Goal: Information Seeking & Learning: Check status

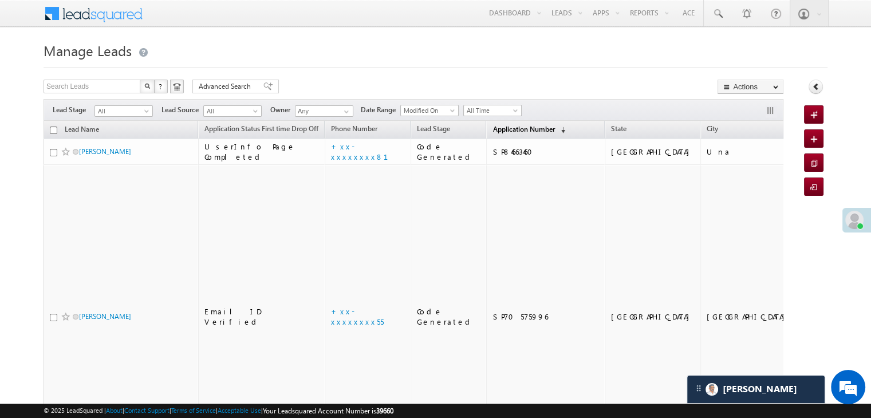
click at [499, 125] on span "Application Number" at bounding box center [524, 129] width 62 height 9
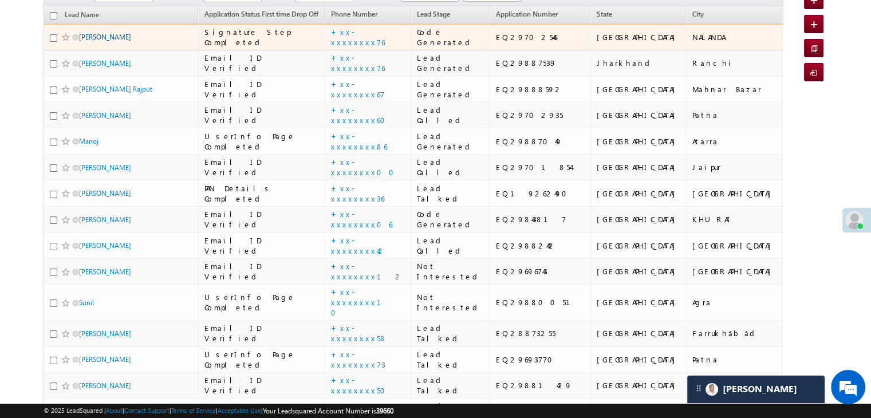
click at [95, 41] on link "[PERSON_NAME]" at bounding box center [105, 37] width 52 height 9
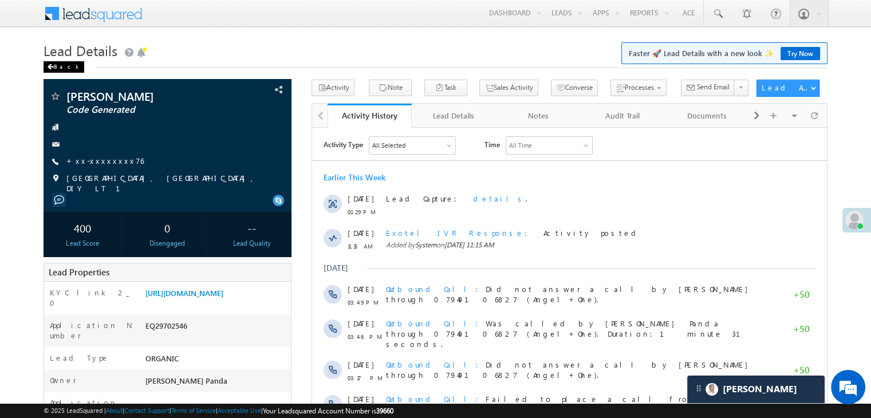
click at [64, 69] on div "Back" at bounding box center [64, 66] width 41 height 11
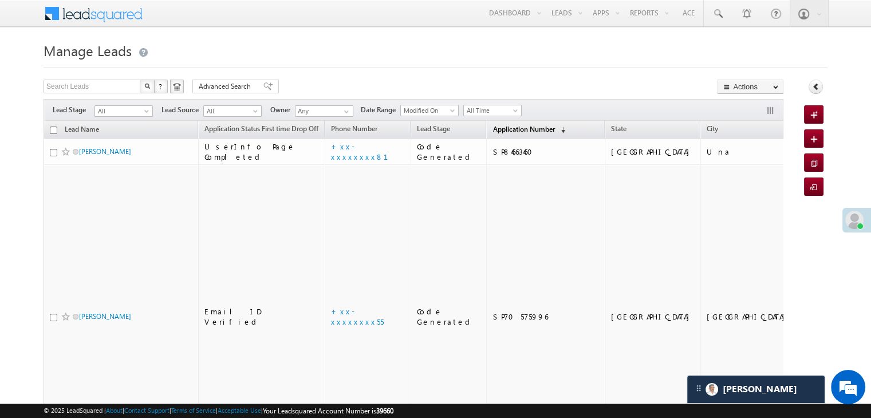
click at [499, 134] on link "Application Number (sorted descending)" at bounding box center [529, 130] width 84 height 15
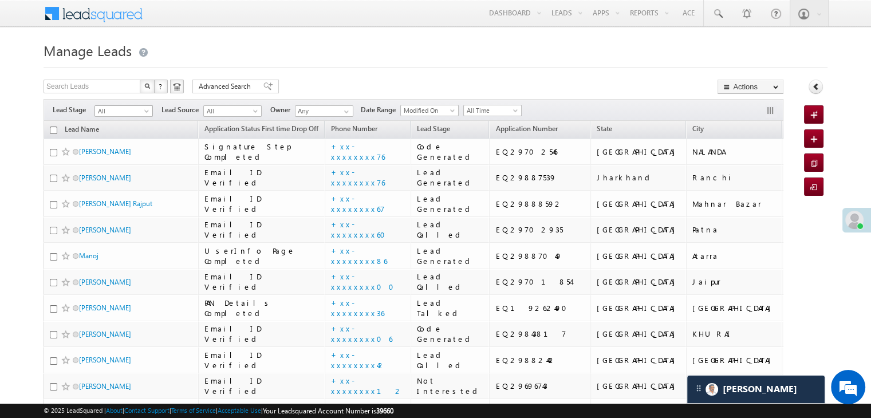
click at [148, 113] on span at bounding box center [147, 113] width 9 height 9
click at [128, 133] on link "Lead Generated" at bounding box center [124, 135] width 58 height 10
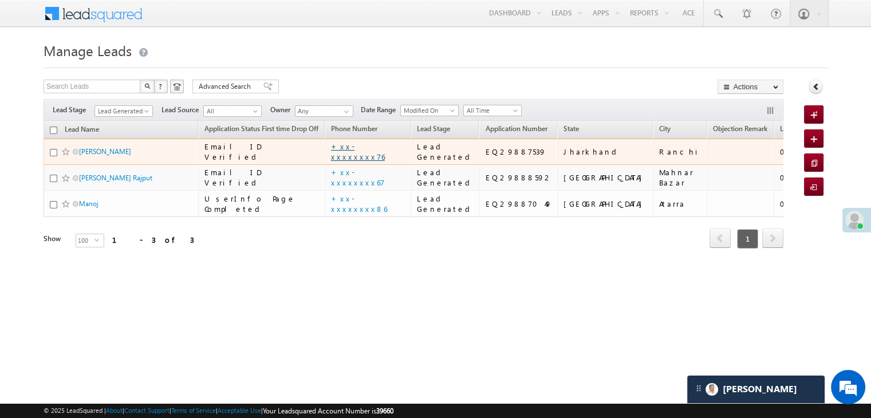
click at [367, 162] on link "+xx-xxxxxxxx76" at bounding box center [358, 151] width 54 height 20
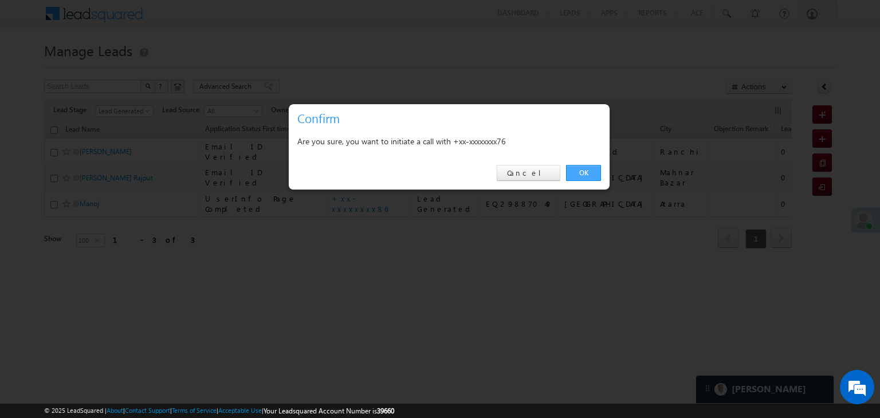
drag, startPoint x: 587, startPoint y: 173, endPoint x: 511, endPoint y: 178, distance: 75.2
click at [587, 172] on link "OK" at bounding box center [583, 173] width 35 height 16
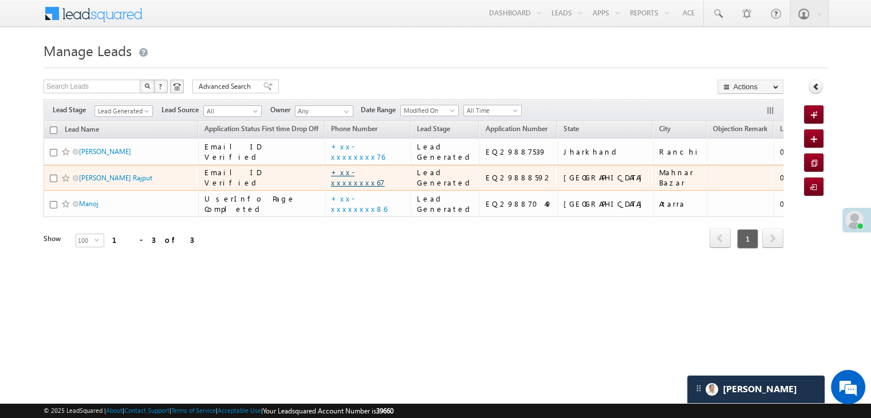
click at [360, 187] on link "+xx-xxxxxxxx67" at bounding box center [358, 177] width 54 height 20
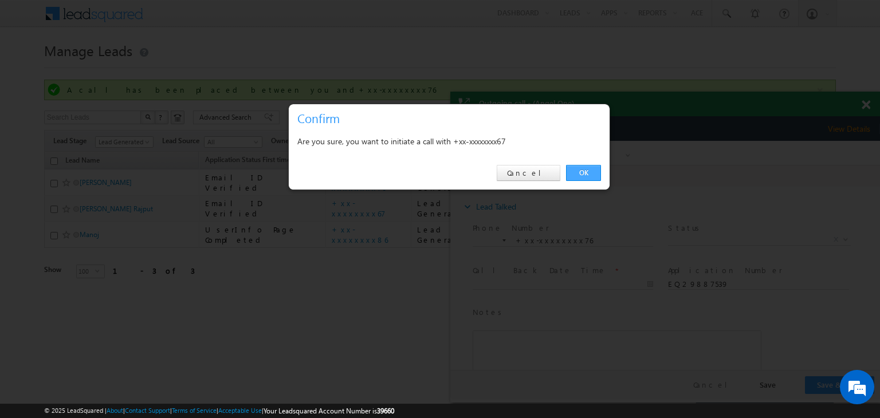
click at [583, 172] on link "OK" at bounding box center [583, 173] width 35 height 16
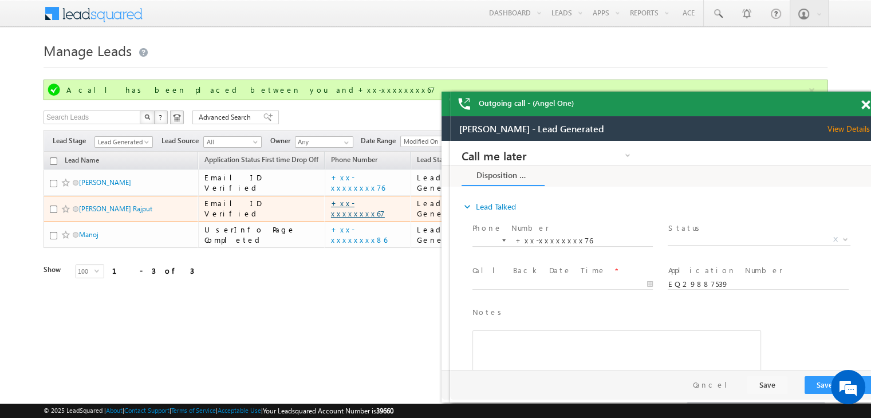
click at [368, 218] on link "+xx-xxxxxxxx67" at bounding box center [358, 208] width 54 height 20
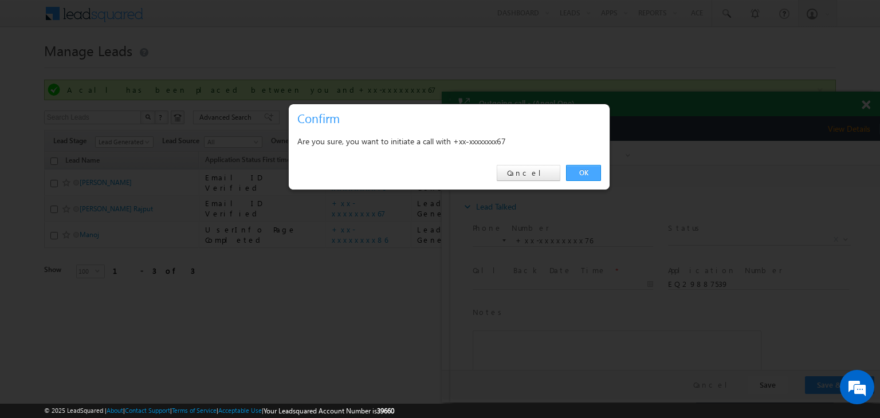
click at [580, 170] on link "OK" at bounding box center [583, 173] width 35 height 16
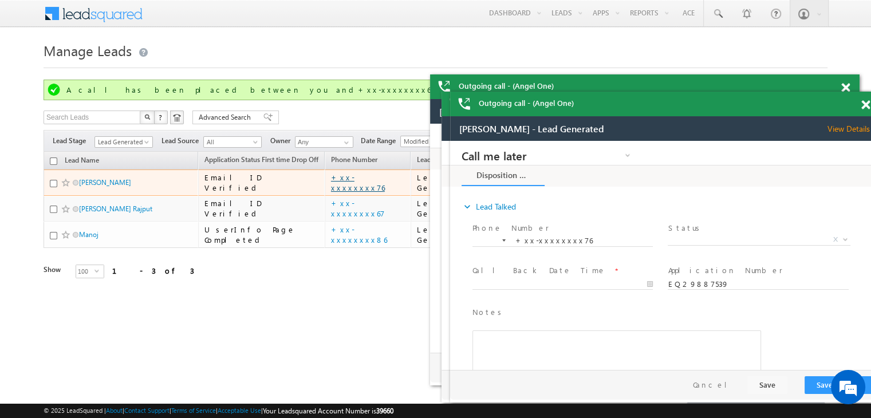
click at [369, 192] on link "+xx-xxxxxxxx76" at bounding box center [358, 182] width 54 height 20
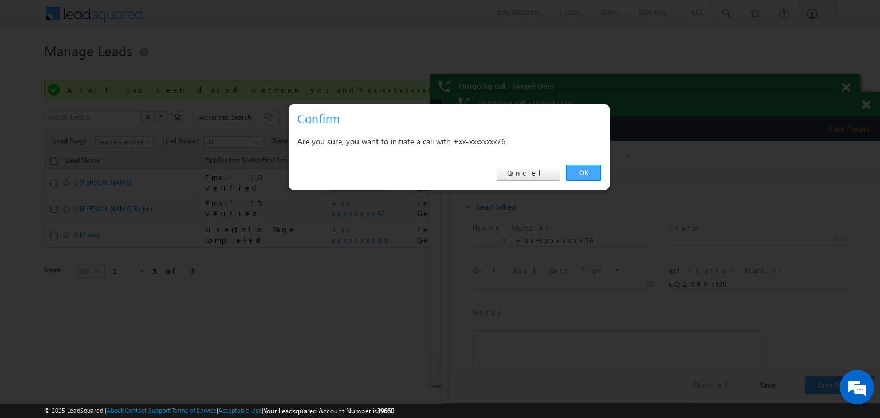
click at [581, 174] on link "OK" at bounding box center [583, 173] width 35 height 16
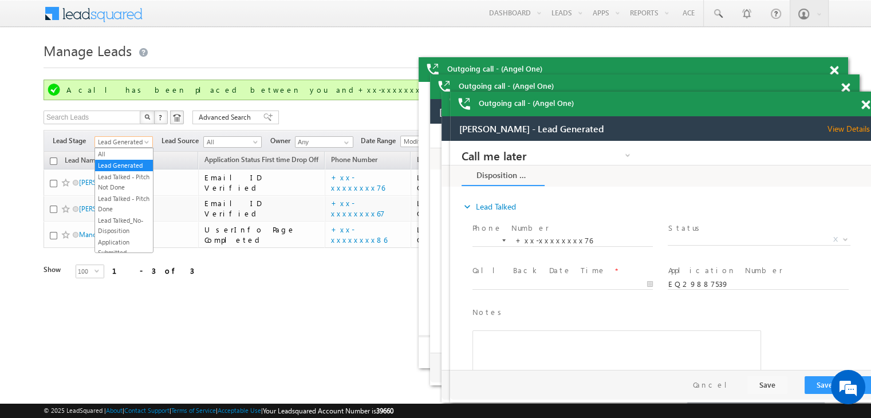
click at [145, 143] on span at bounding box center [147, 144] width 9 height 9
click at [131, 159] on link "All" at bounding box center [124, 154] width 58 height 10
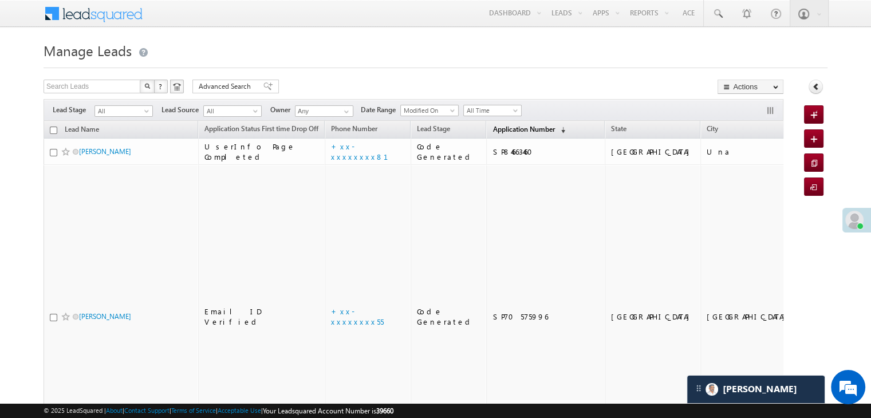
click at [498, 126] on span "Application Number" at bounding box center [524, 129] width 62 height 9
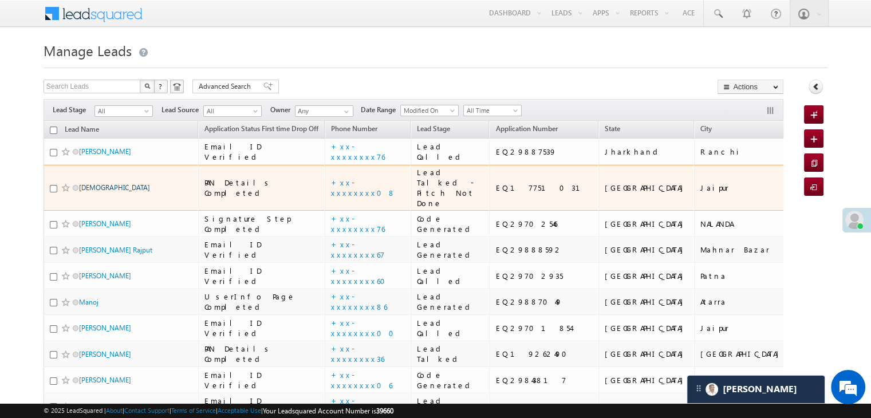
click at [89, 192] on link "[DEMOGRAPHIC_DATA]" at bounding box center [114, 187] width 71 height 9
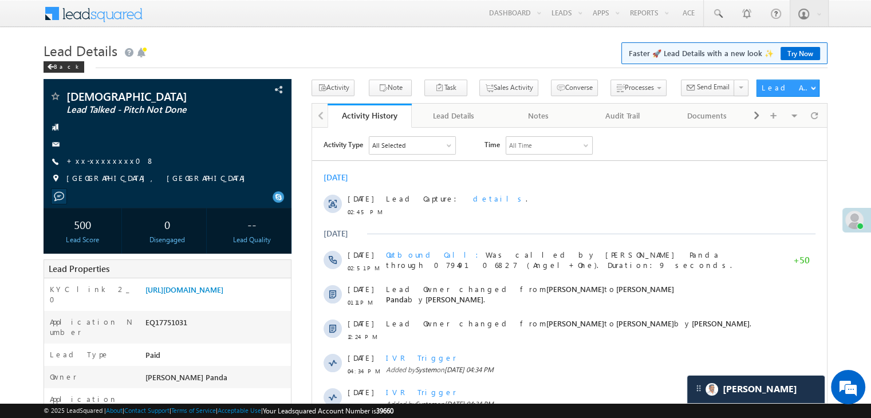
scroll to position [57, 0]
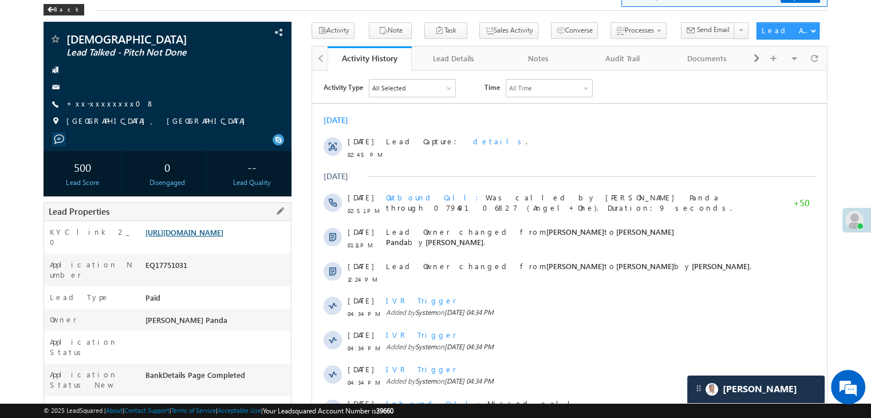
click at [223, 237] on link "[URL][DOMAIN_NAME]" at bounding box center [184, 232] width 78 height 10
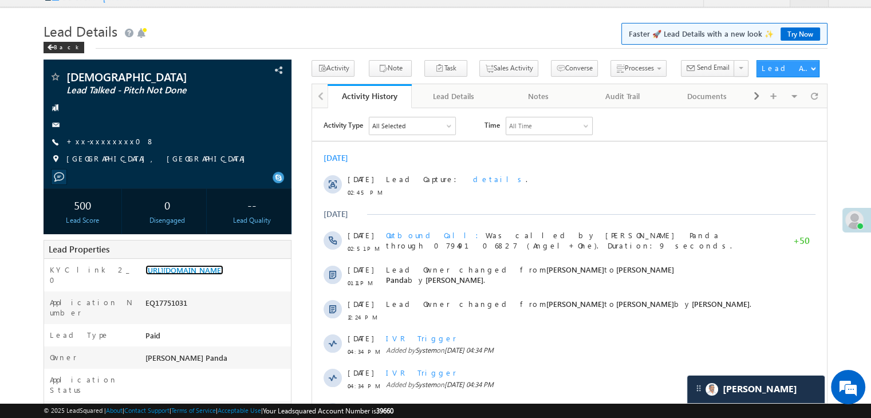
scroll to position [0, 0]
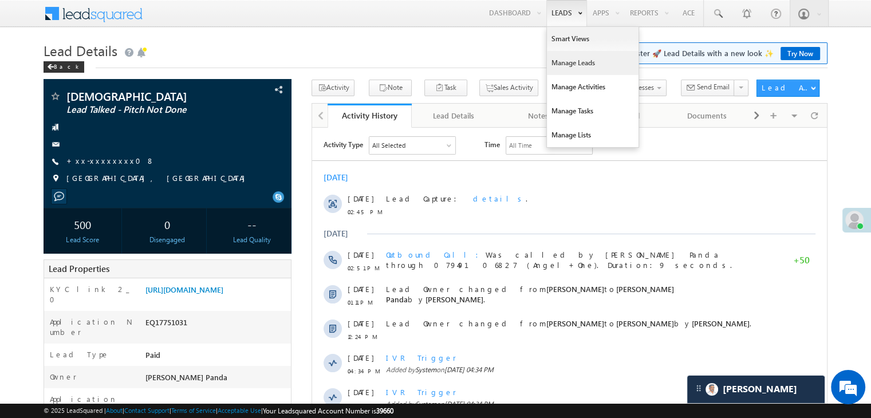
click at [558, 64] on link "Manage Leads" at bounding box center [593, 63] width 92 height 24
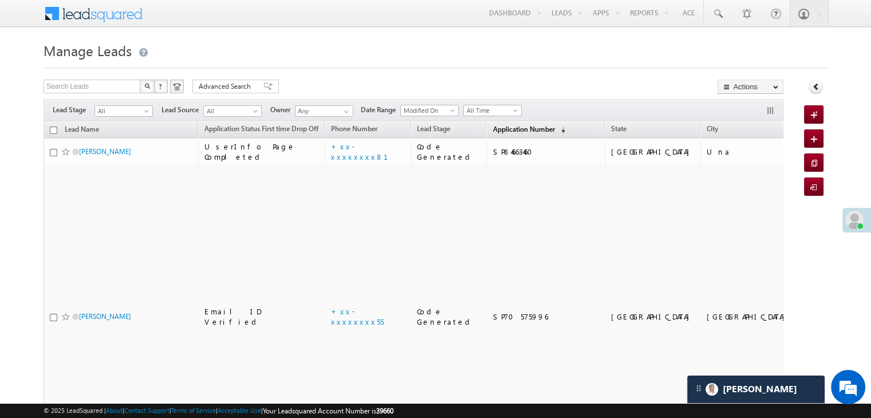
click at [501, 131] on span "Application Number" at bounding box center [524, 129] width 62 height 9
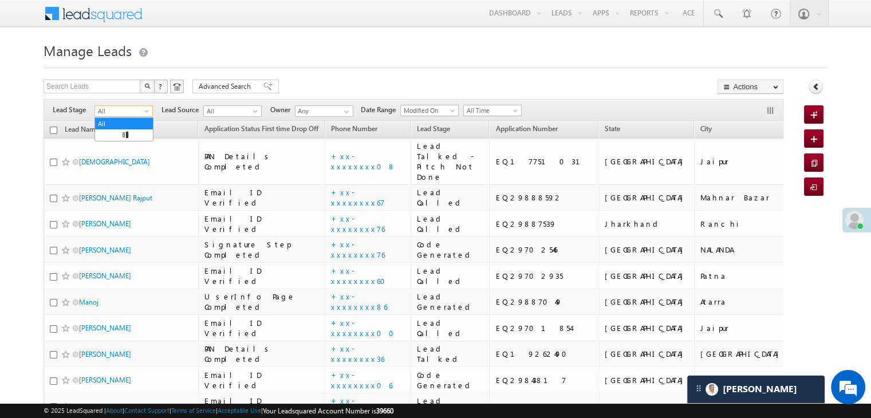
click at [144, 113] on span at bounding box center [147, 113] width 9 height 9
click at [133, 136] on link "Lead Generated" at bounding box center [124, 135] width 58 height 10
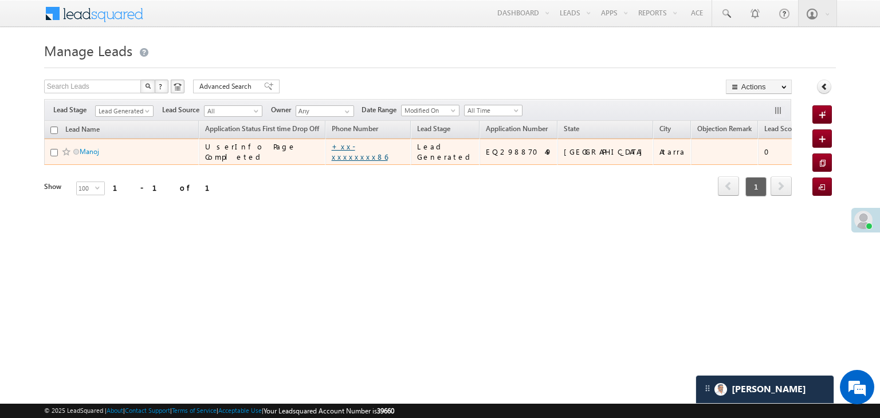
click at [369, 162] on link "+xx-xxxxxxxx86" at bounding box center [360, 151] width 56 height 20
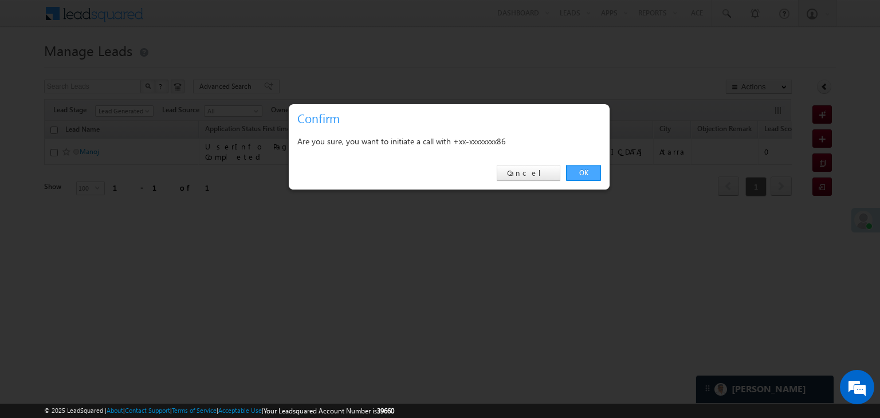
click at [583, 175] on link "OK" at bounding box center [583, 173] width 35 height 16
